Goal: Task Accomplishment & Management: Use online tool/utility

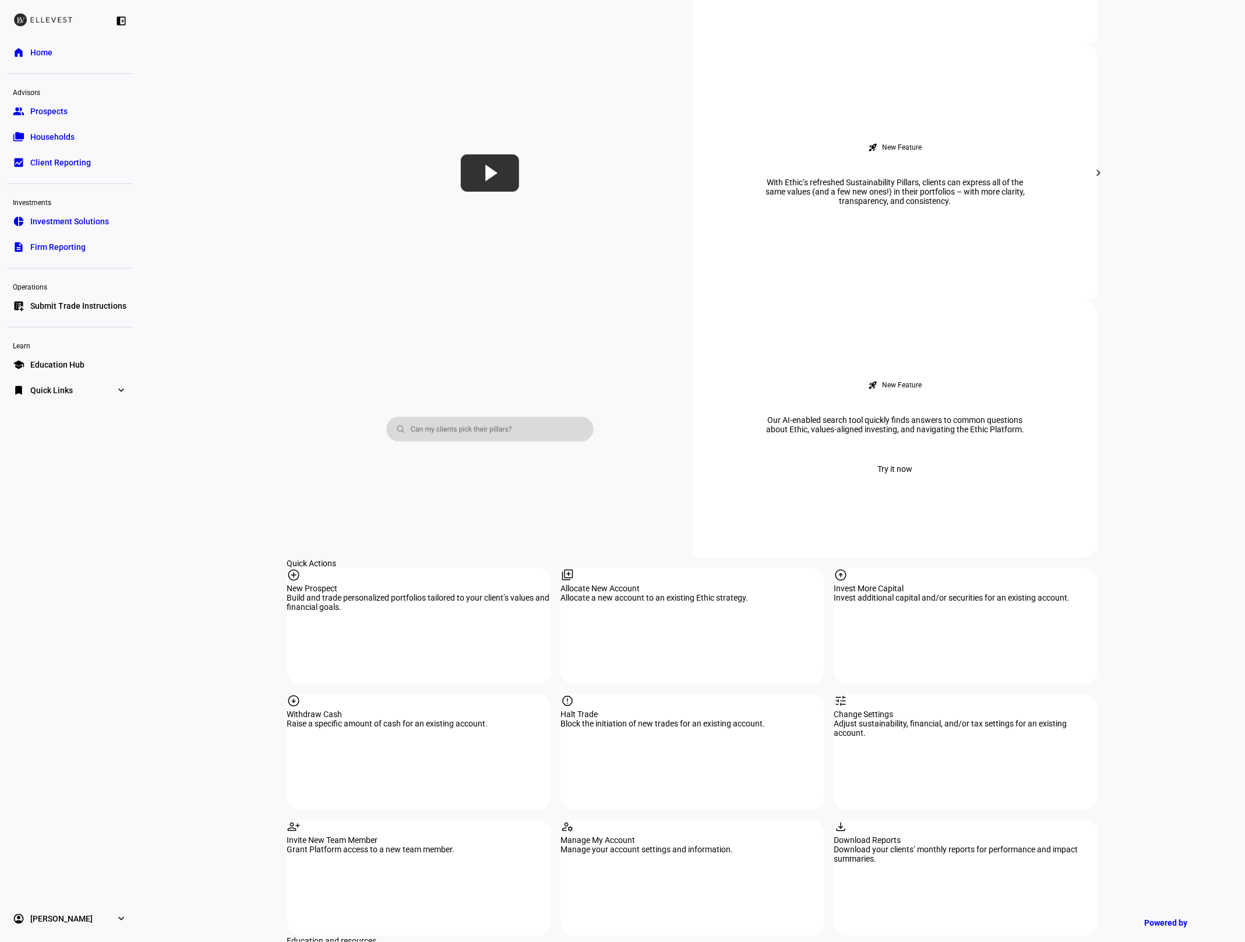
scroll to position [822, 0]
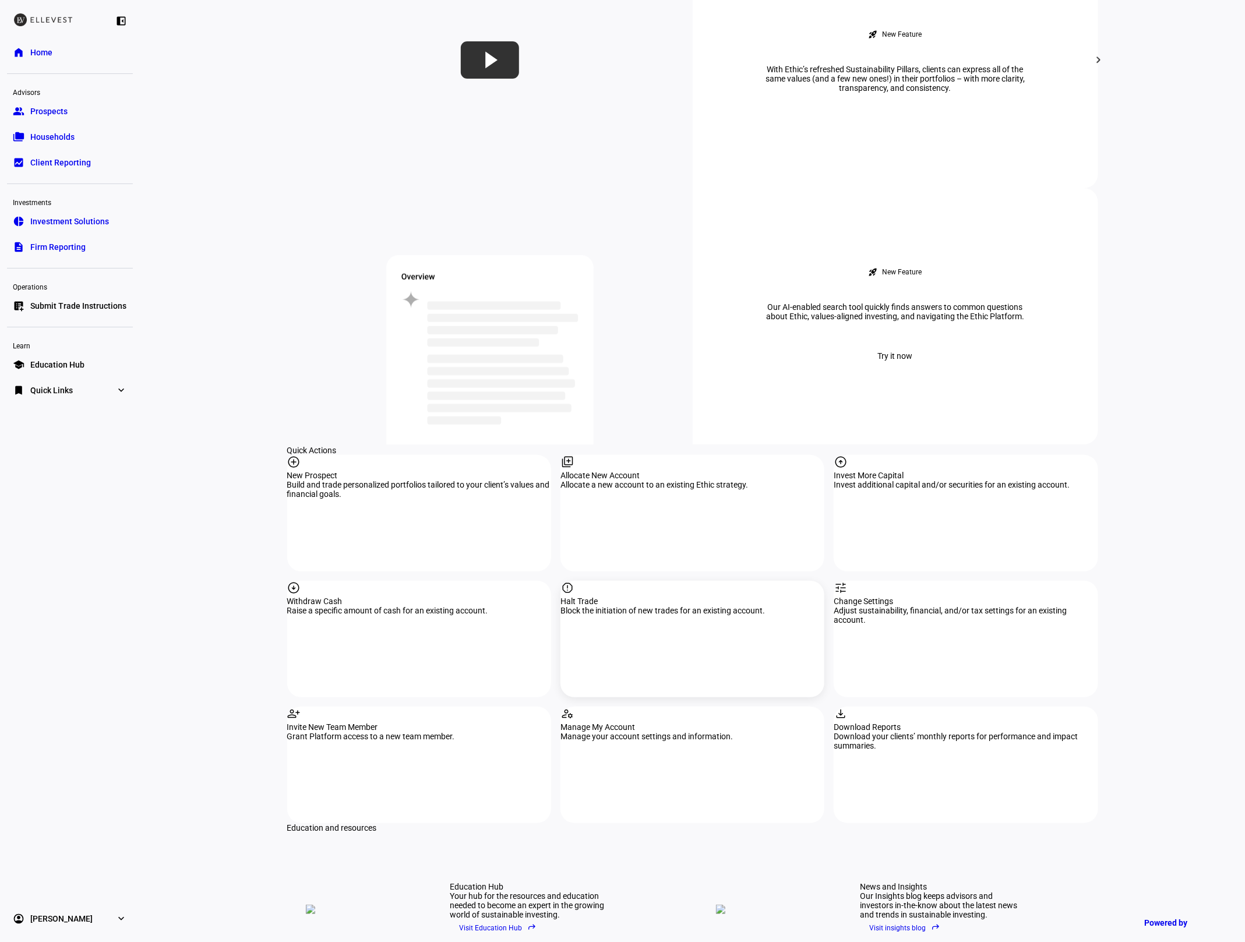
click at [693, 596] on div "Halt Trade" at bounding box center [692, 600] width 264 height 9
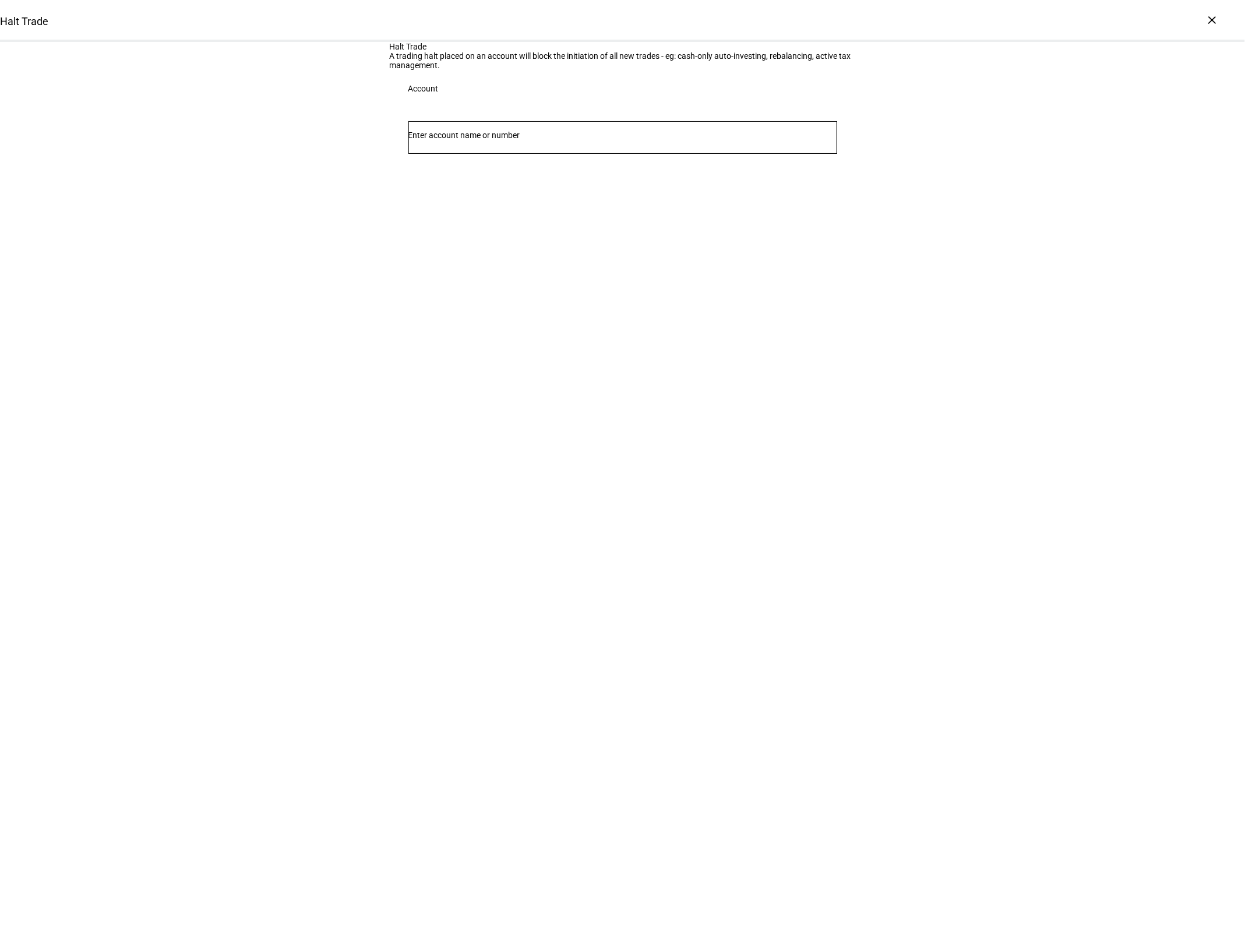
click at [514, 140] on input "Number" at bounding box center [622, 134] width 429 height 9
type input "7556"
click at [520, 309] on div "[PERSON_NAME] Mgr: Ethic Inc Individual 7556" at bounding box center [493, 323] width 136 height 30
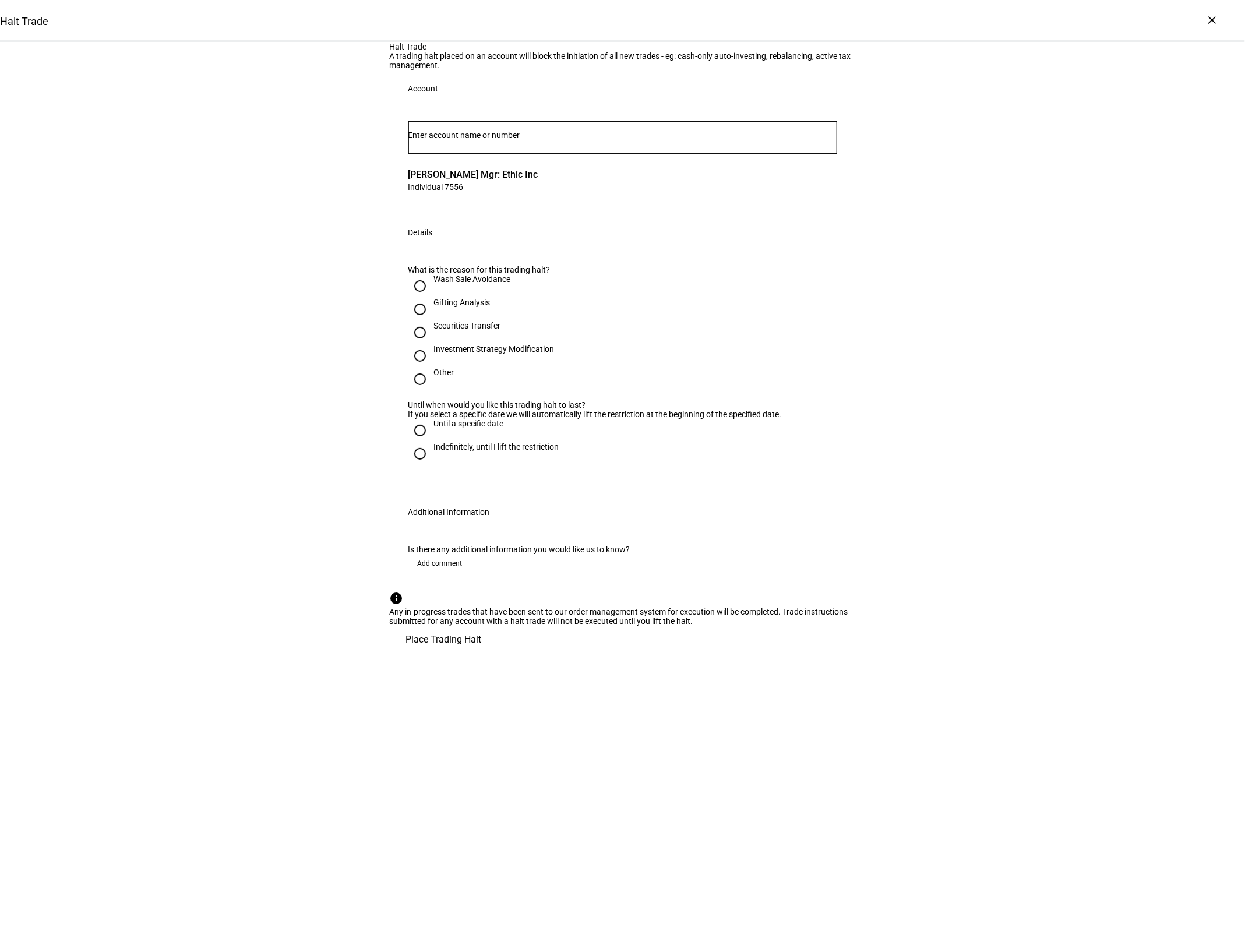
click at [454, 307] on div "Gifting Analysis" at bounding box center [462, 302] width 56 height 9
click at [432, 321] on input "Gifting Analysis" at bounding box center [419, 309] width 23 height 23
radio input "true"
click at [478, 451] on div "Indefinitely, until I lift the restriction" at bounding box center [496, 446] width 125 height 9
click at [432, 465] on input "Indefinitely, until I lift the restriction" at bounding box center [419, 453] width 23 height 23
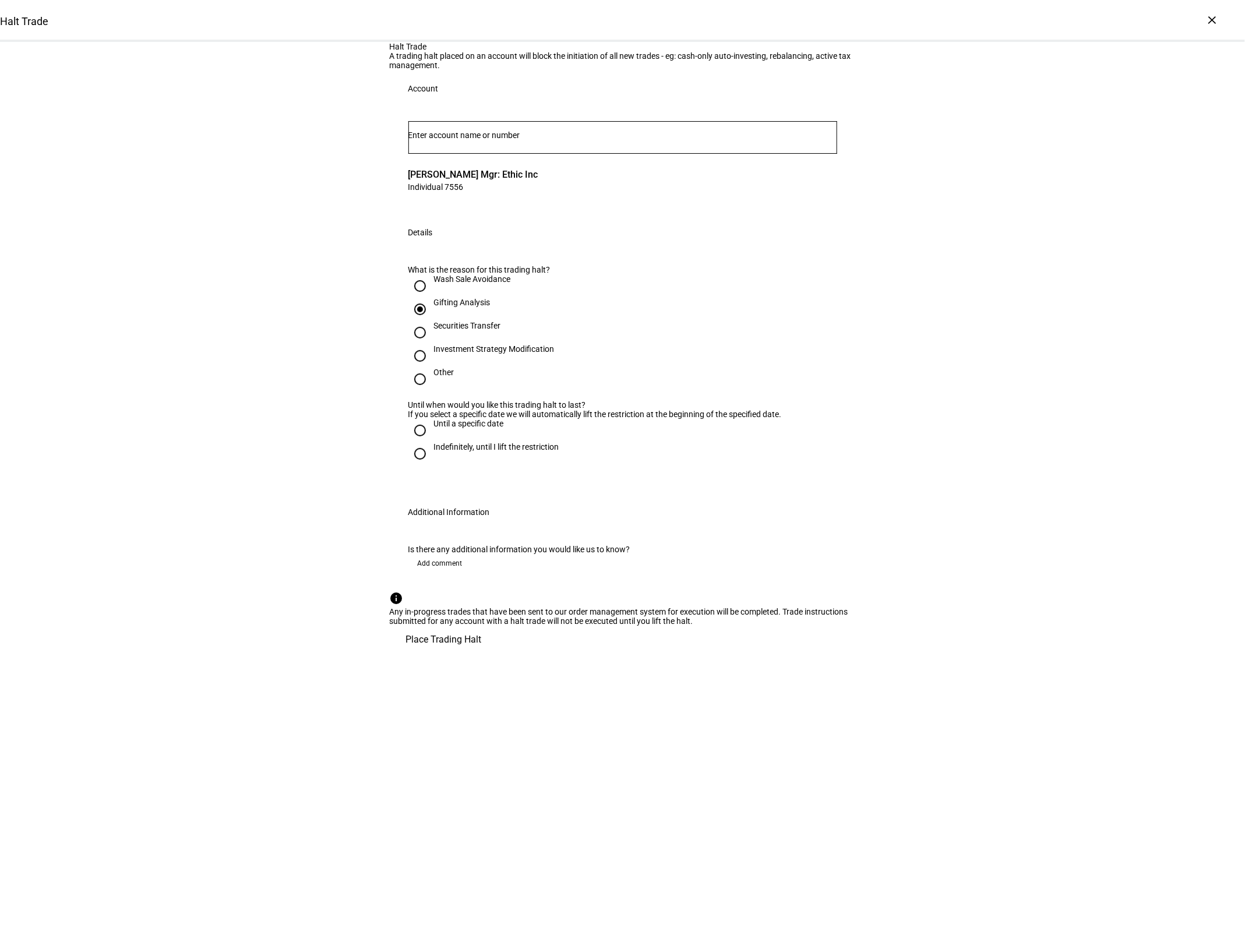
radio input "true"
click at [482, 653] on span "Place Trading Halt" at bounding box center [444, 640] width 76 height 28
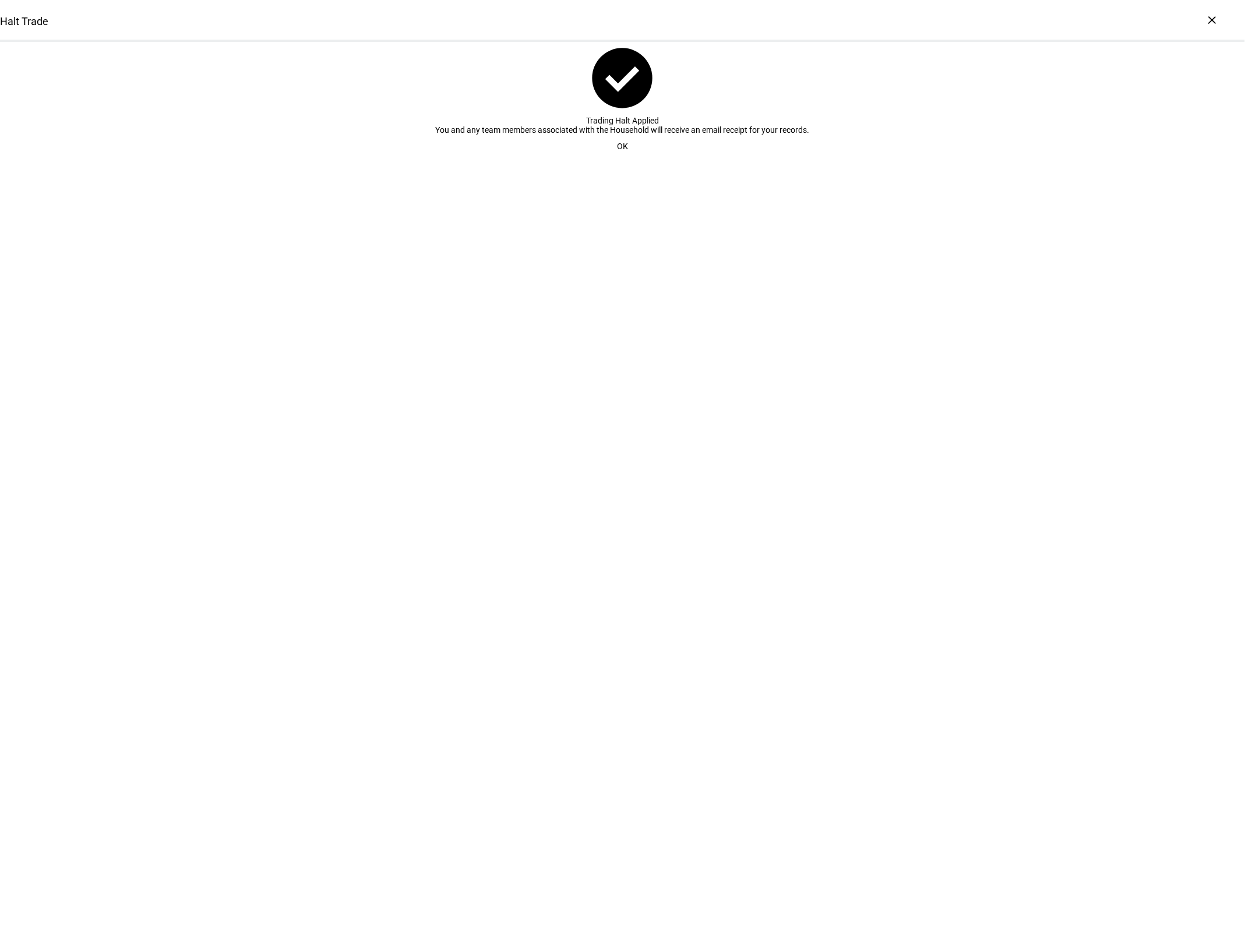
click at [617, 158] on span "OK" at bounding box center [622, 146] width 11 height 23
